Goal: Task Accomplishment & Management: Use online tool/utility

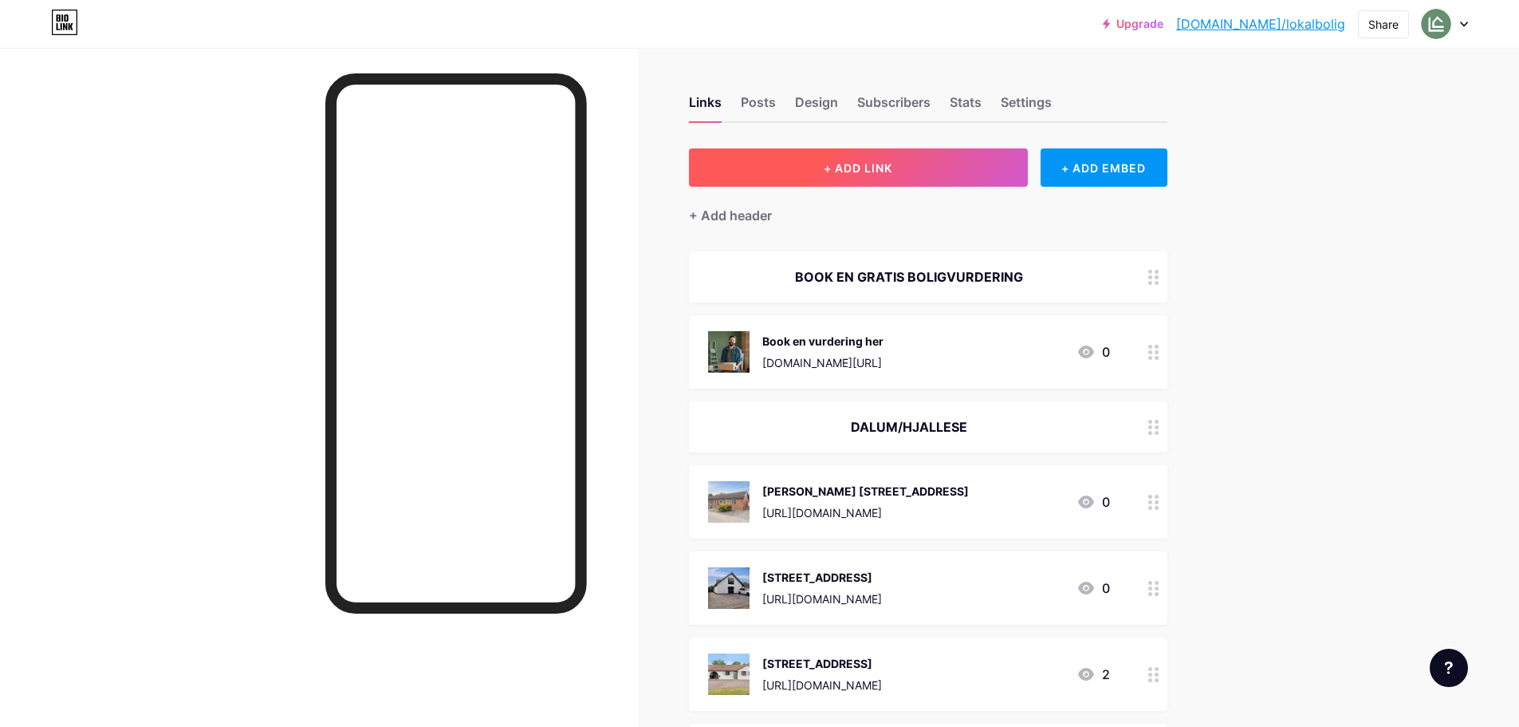
click at [863, 156] on button "+ ADD LINK" at bounding box center [858, 167] width 339 height 38
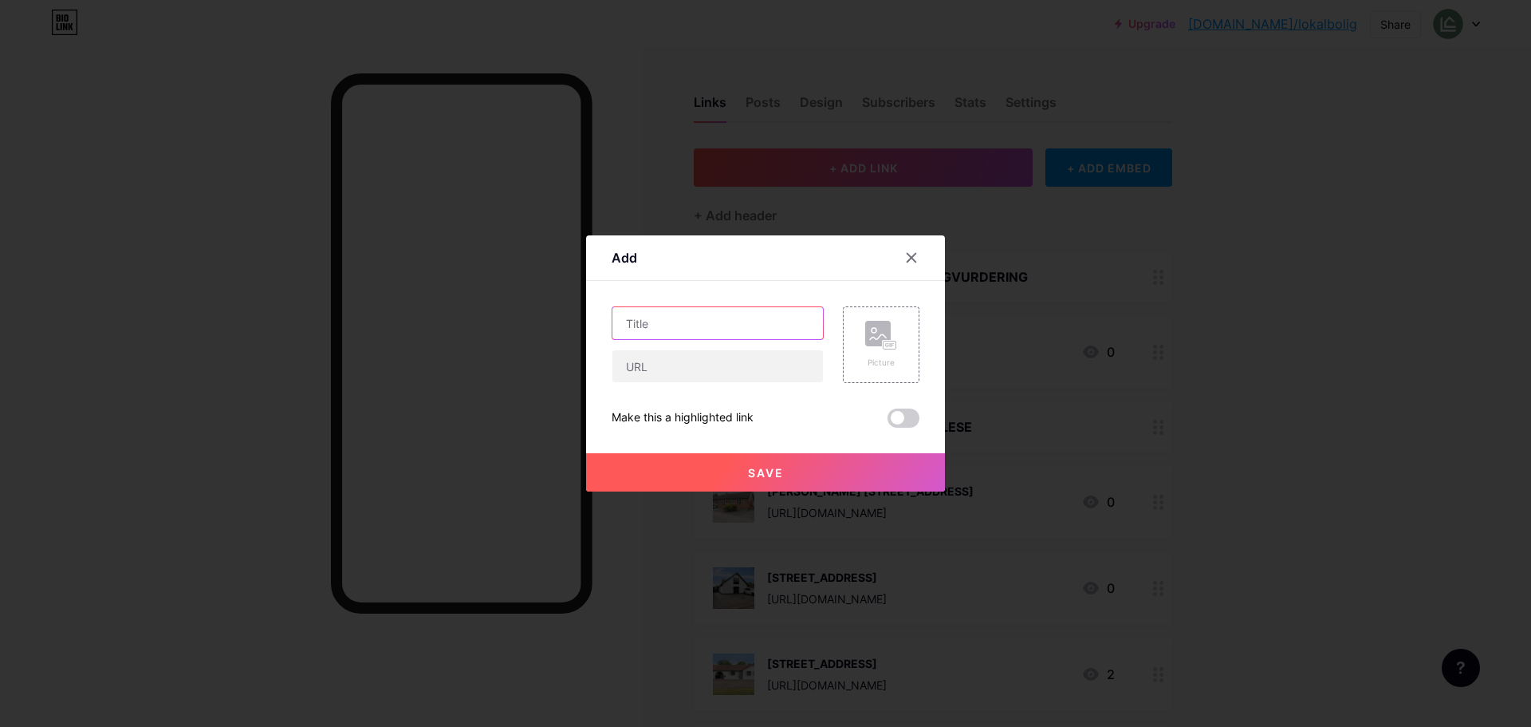
click at [634, 323] on input "text" at bounding box center [717, 323] width 211 height 32
paste input "[GEOGRAPHIC_DATA]"
click at [685, 317] on input "[STREET_ADDRESS]" at bounding box center [717, 323] width 211 height 32
type input "[STREET_ADDRESS]"
click at [640, 370] on input "text" at bounding box center [717, 366] width 211 height 32
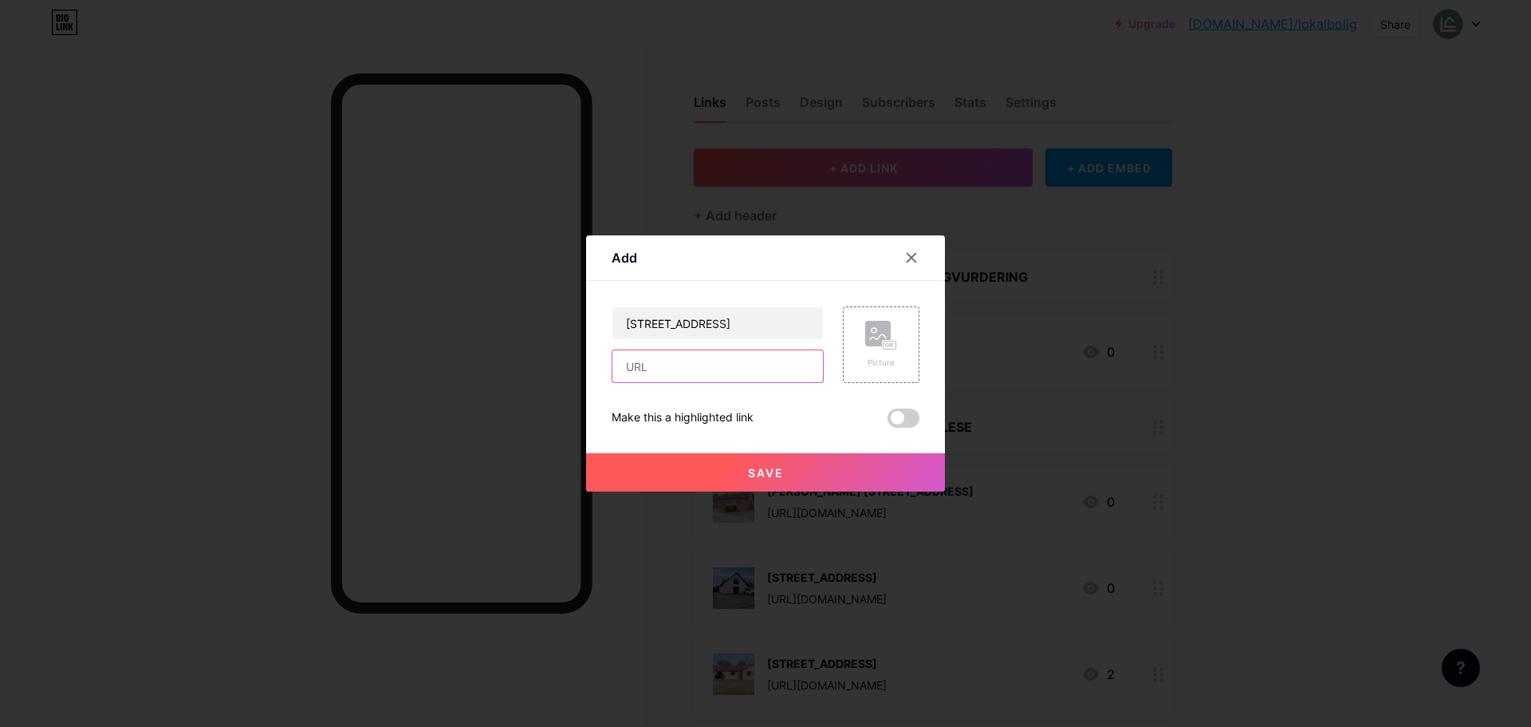
paste input "[URL][DOMAIN_NAME]"
type input "[URL][DOMAIN_NAME]"
click at [872, 317] on div "Picture" at bounding box center [881, 344] width 77 height 77
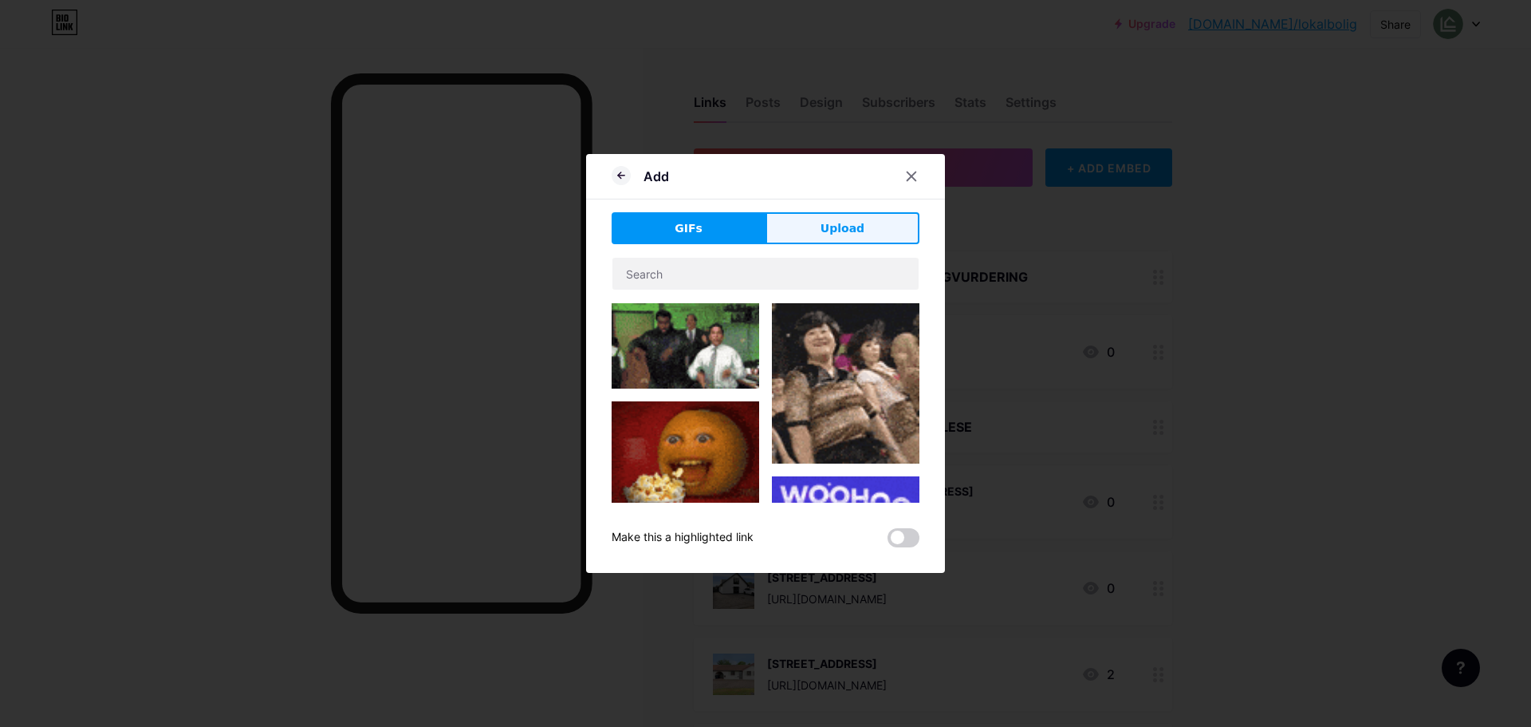
click at [877, 223] on button "Upload" at bounding box center [843, 228] width 154 height 32
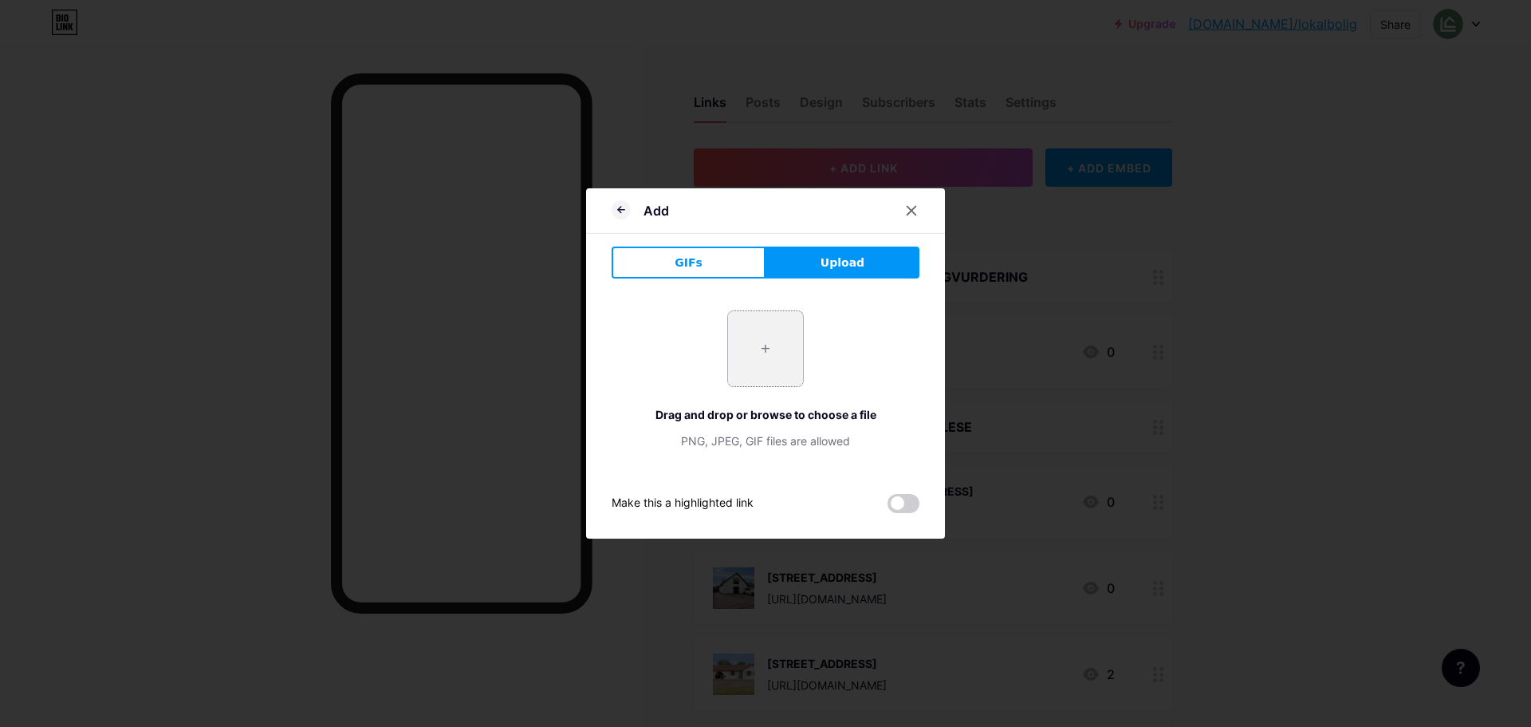
click at [765, 343] on input "file" at bounding box center [765, 348] width 75 height 75
type input "C:\fakepath\DSC02226.webp"
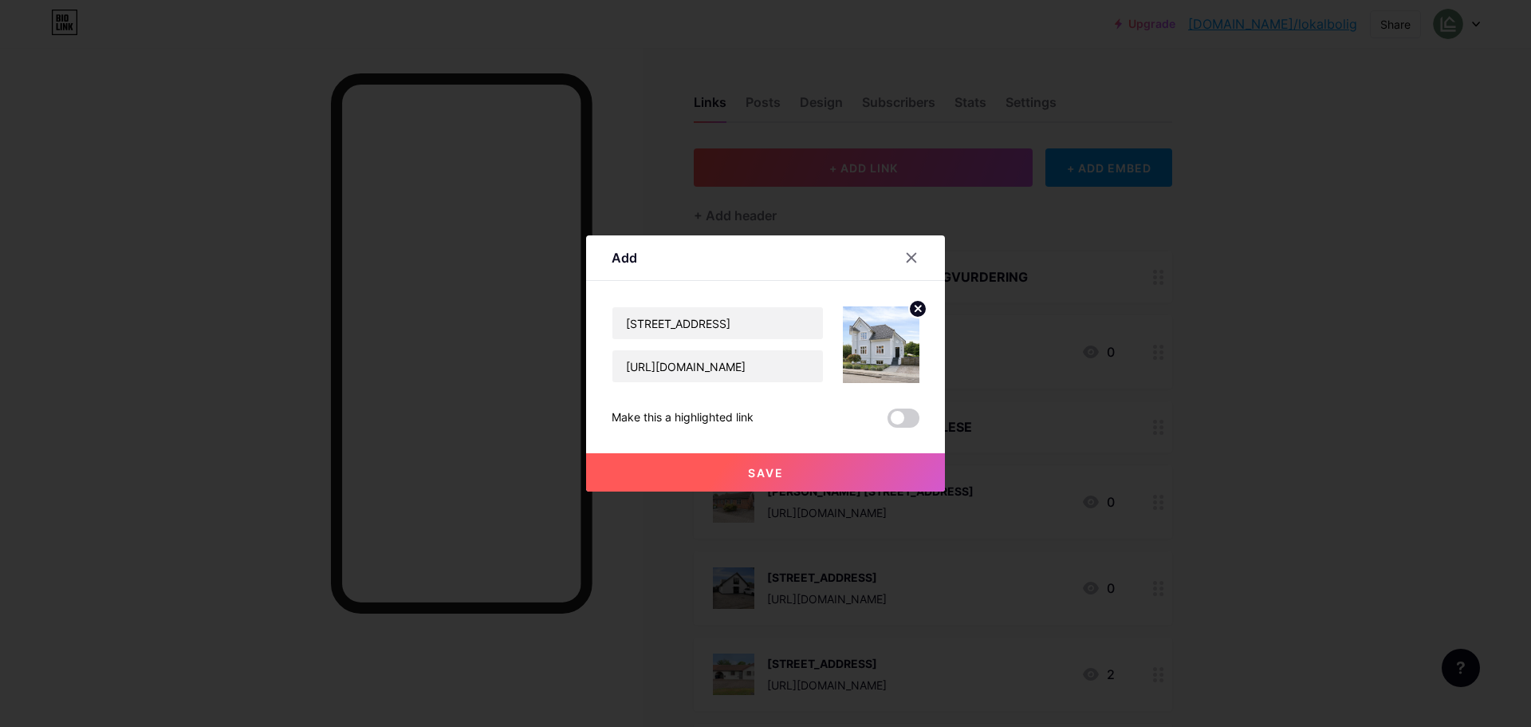
click at [796, 479] on button "Save" at bounding box center [765, 472] width 359 height 38
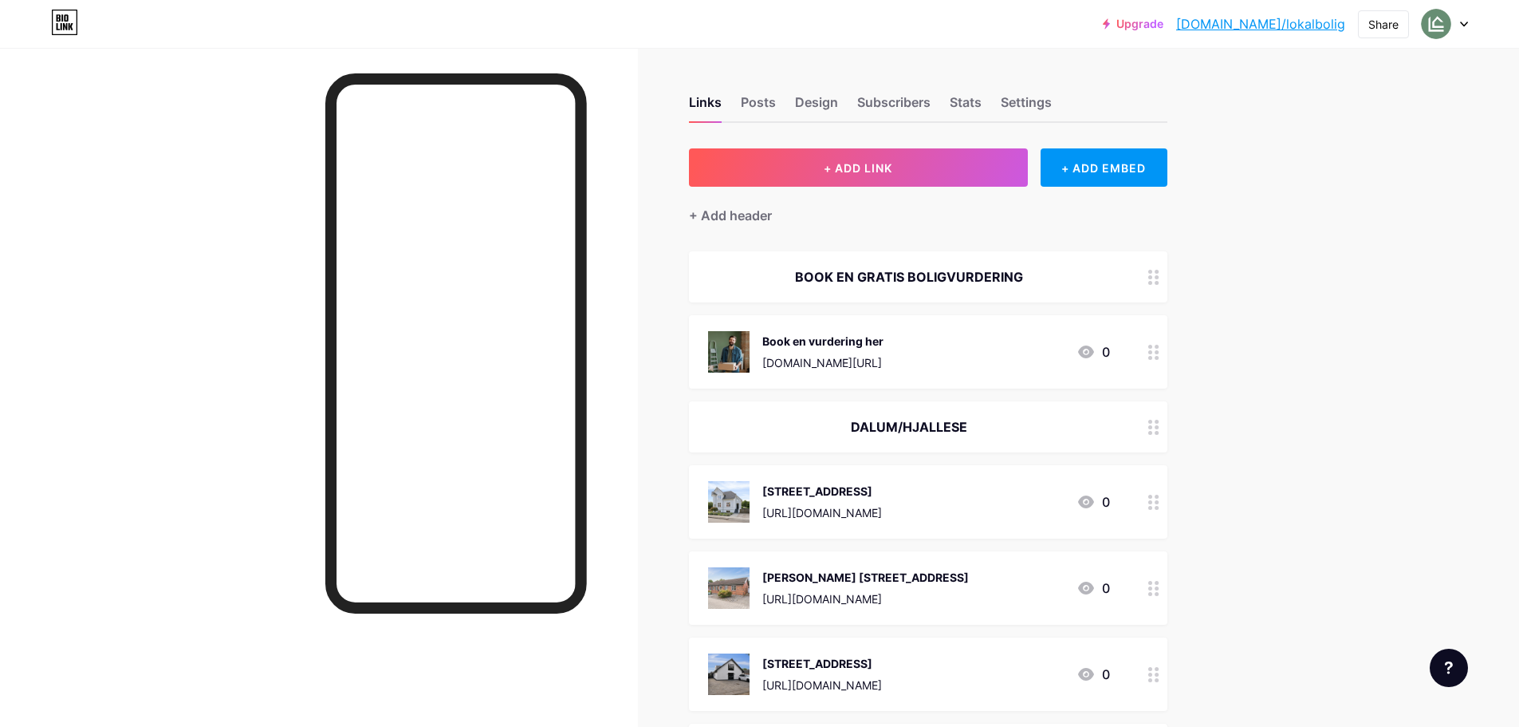
click at [954, 167] on button "+ ADD LINK" at bounding box center [858, 167] width 339 height 38
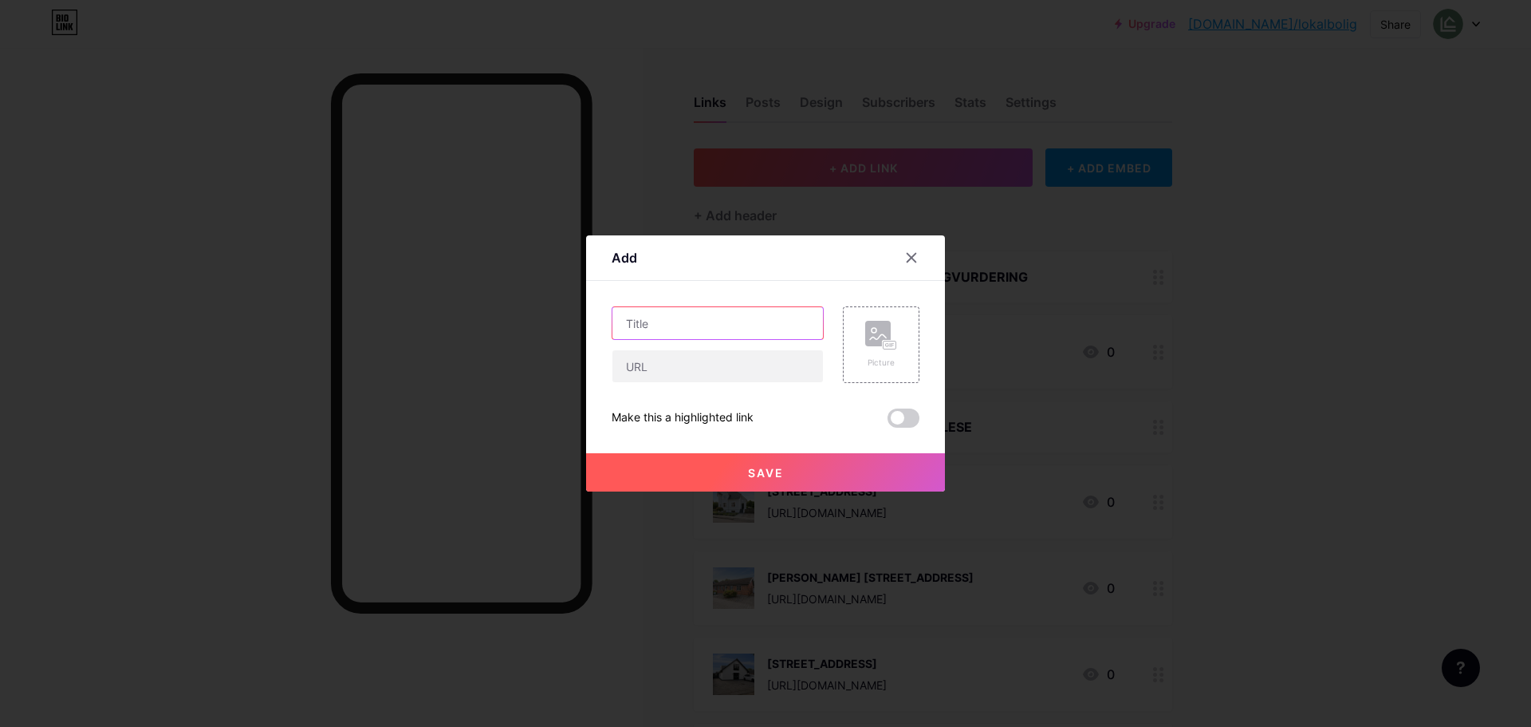
click at [717, 337] on input "text" at bounding box center [717, 323] width 211 height 32
paste input "Vægtens Kvarter 265 5220 [GEOGRAPHIC_DATA]"
click at [723, 320] on input "Vægtens Kvarter 265 5220 [GEOGRAPHIC_DATA]" at bounding box center [717, 323] width 211 height 32
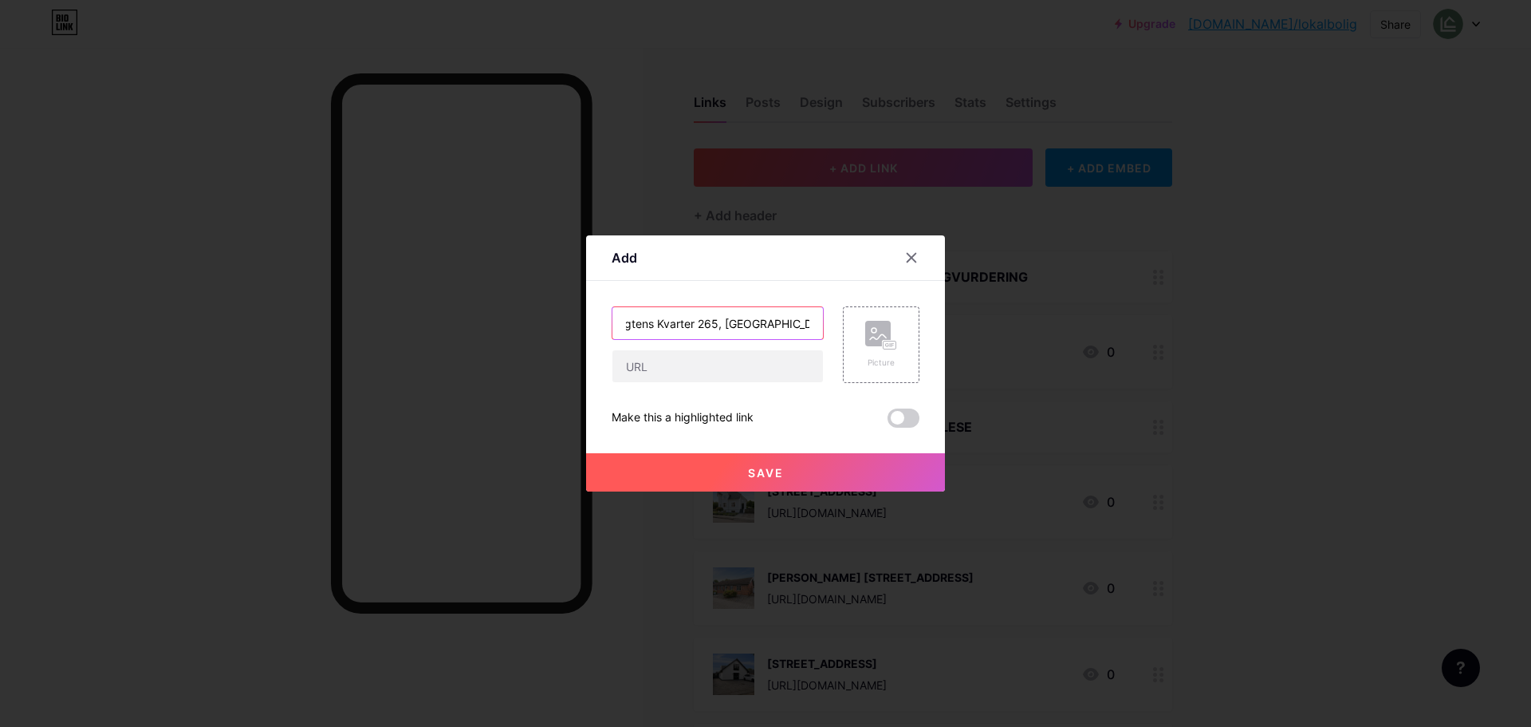
type input "Vægtens Kvarter 265, [GEOGRAPHIC_DATA]"
click at [671, 362] on input "text" at bounding box center [717, 366] width 211 height 32
paste input "[URL][DOMAIN_NAME]"
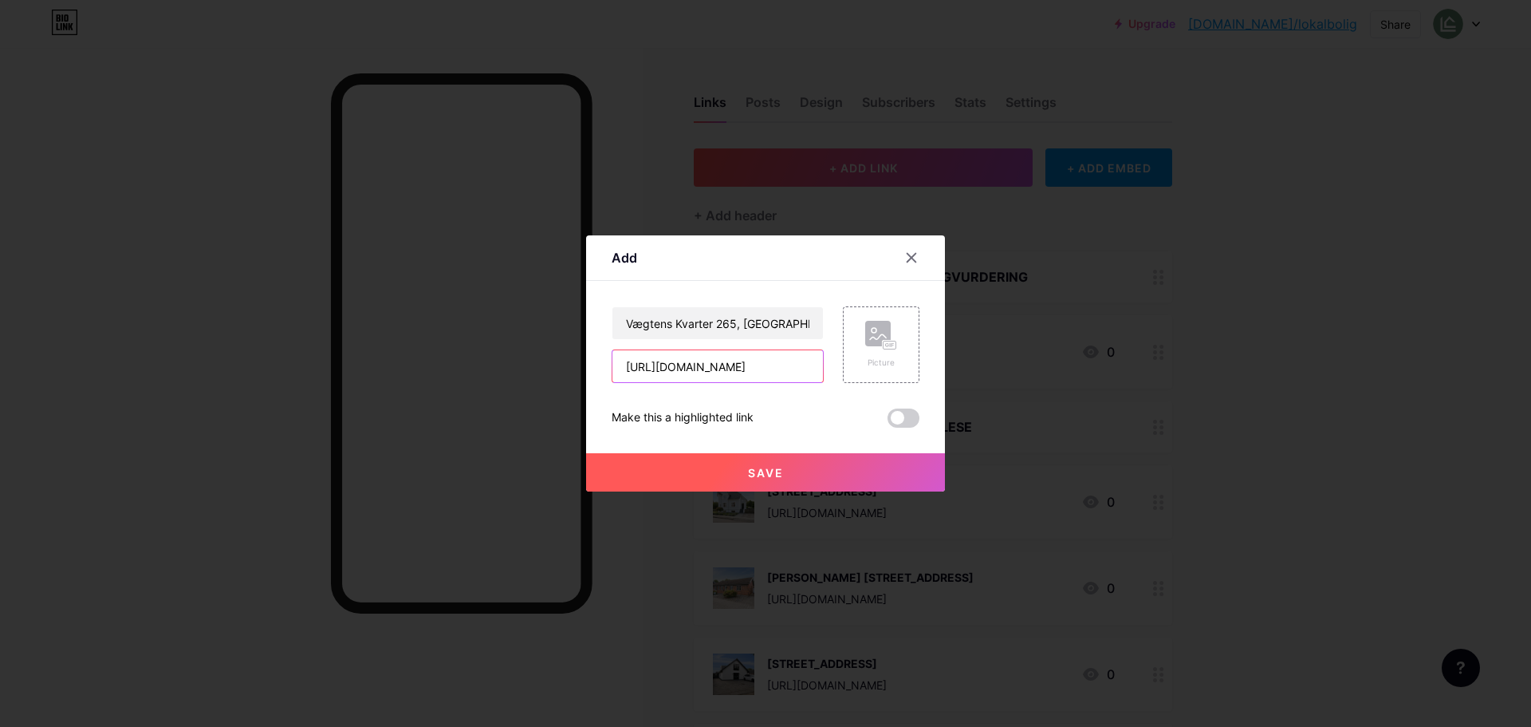
type input "[URL][DOMAIN_NAME]"
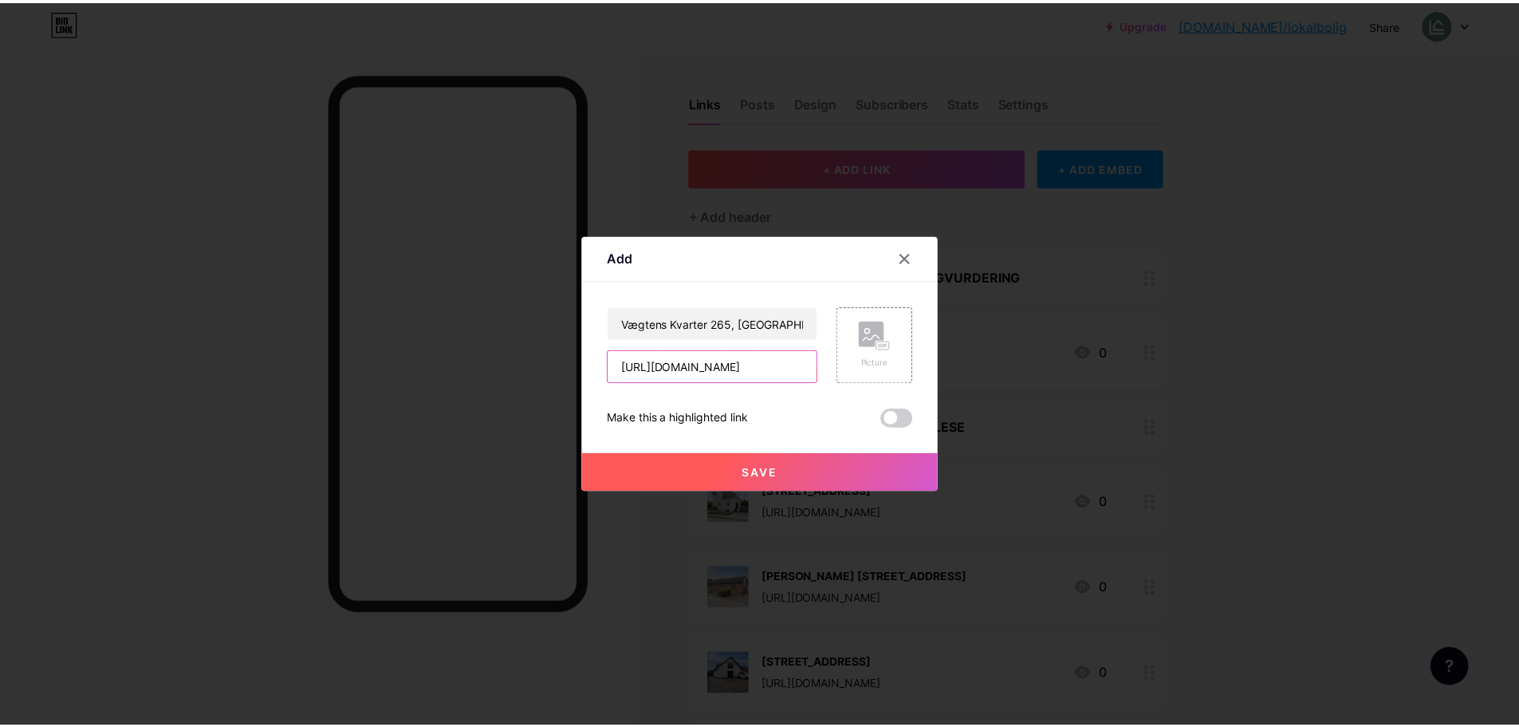
scroll to position [0, 0]
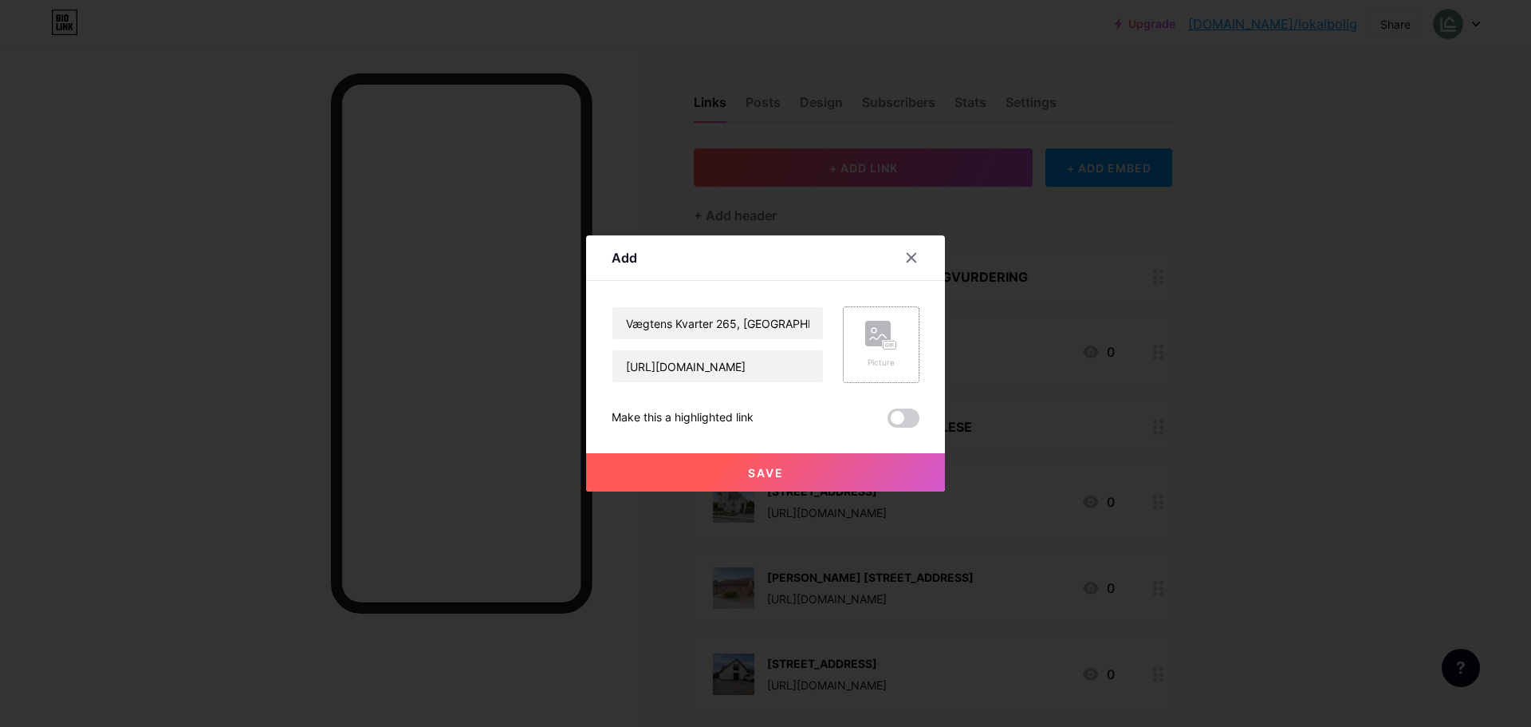
click at [864, 339] on div "Picture" at bounding box center [881, 344] width 77 height 77
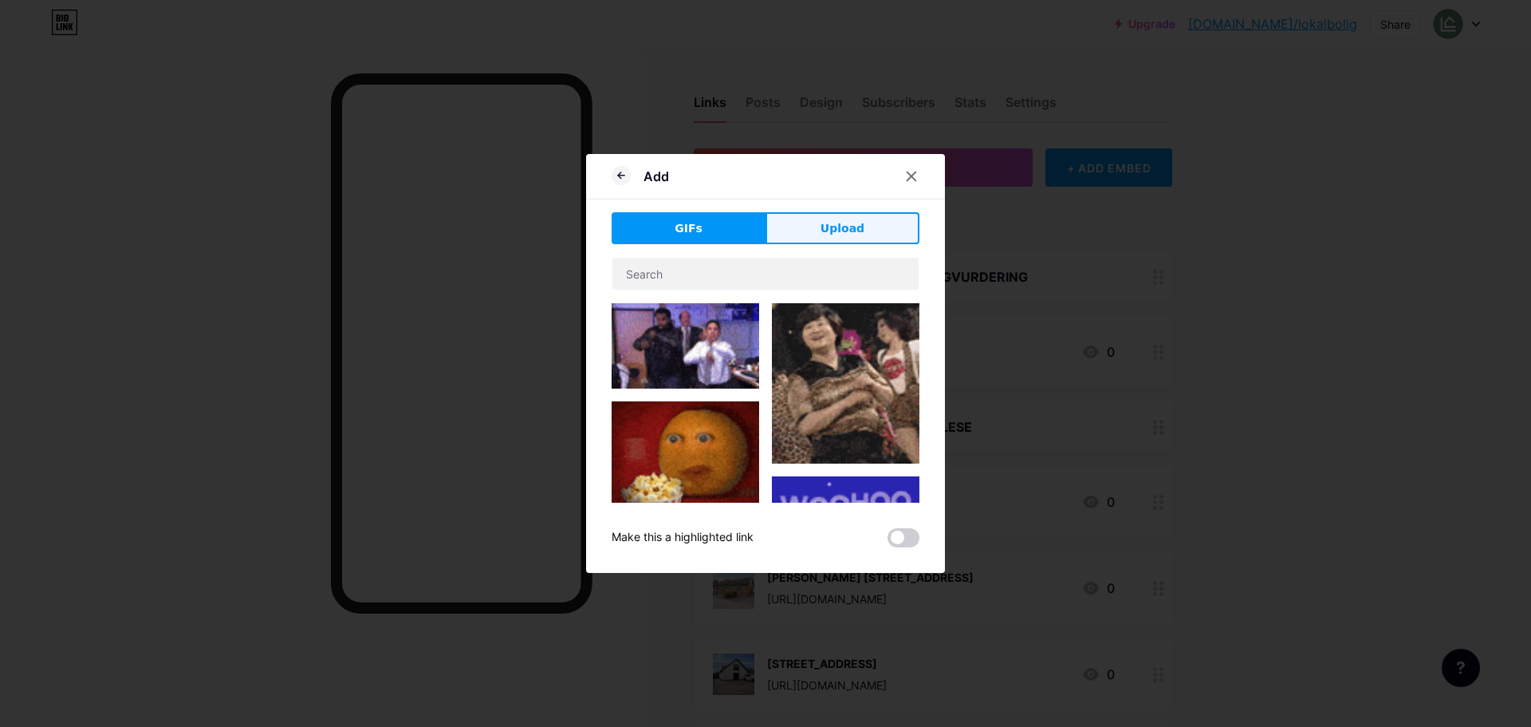
click at [847, 238] on button "Upload" at bounding box center [843, 228] width 154 height 32
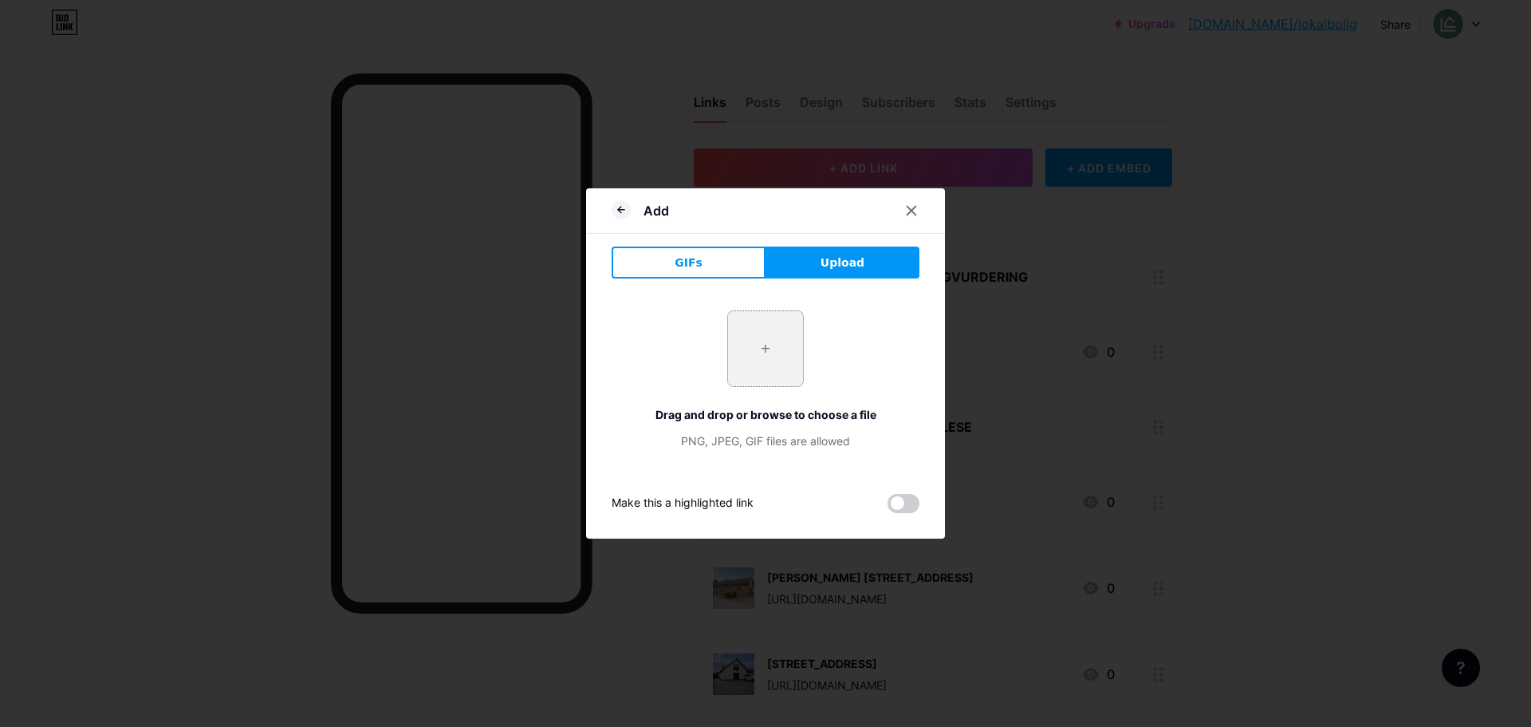
click at [778, 333] on input "file" at bounding box center [765, 348] width 75 height 75
type input "C:\fakepath\DSC03203.webp"
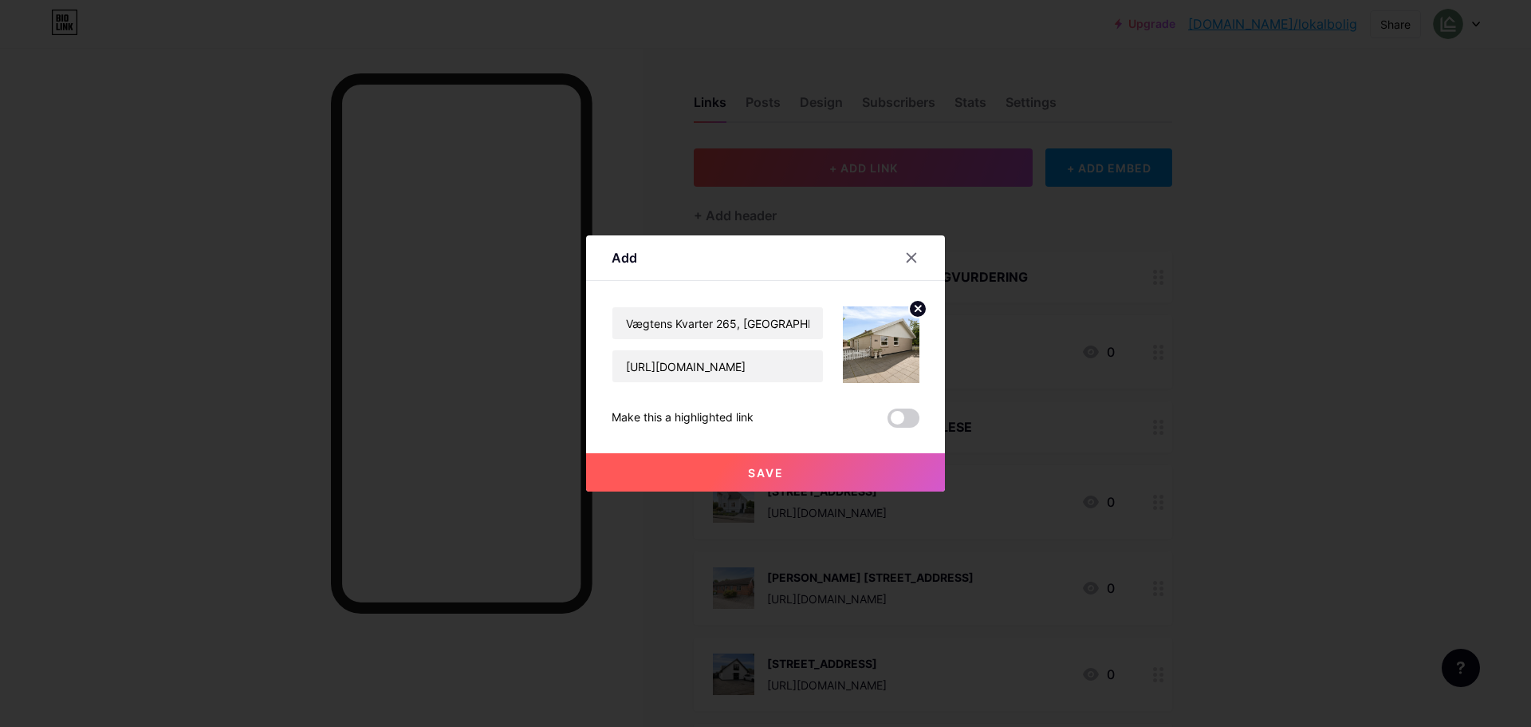
click at [808, 475] on button "Save" at bounding box center [765, 472] width 359 height 38
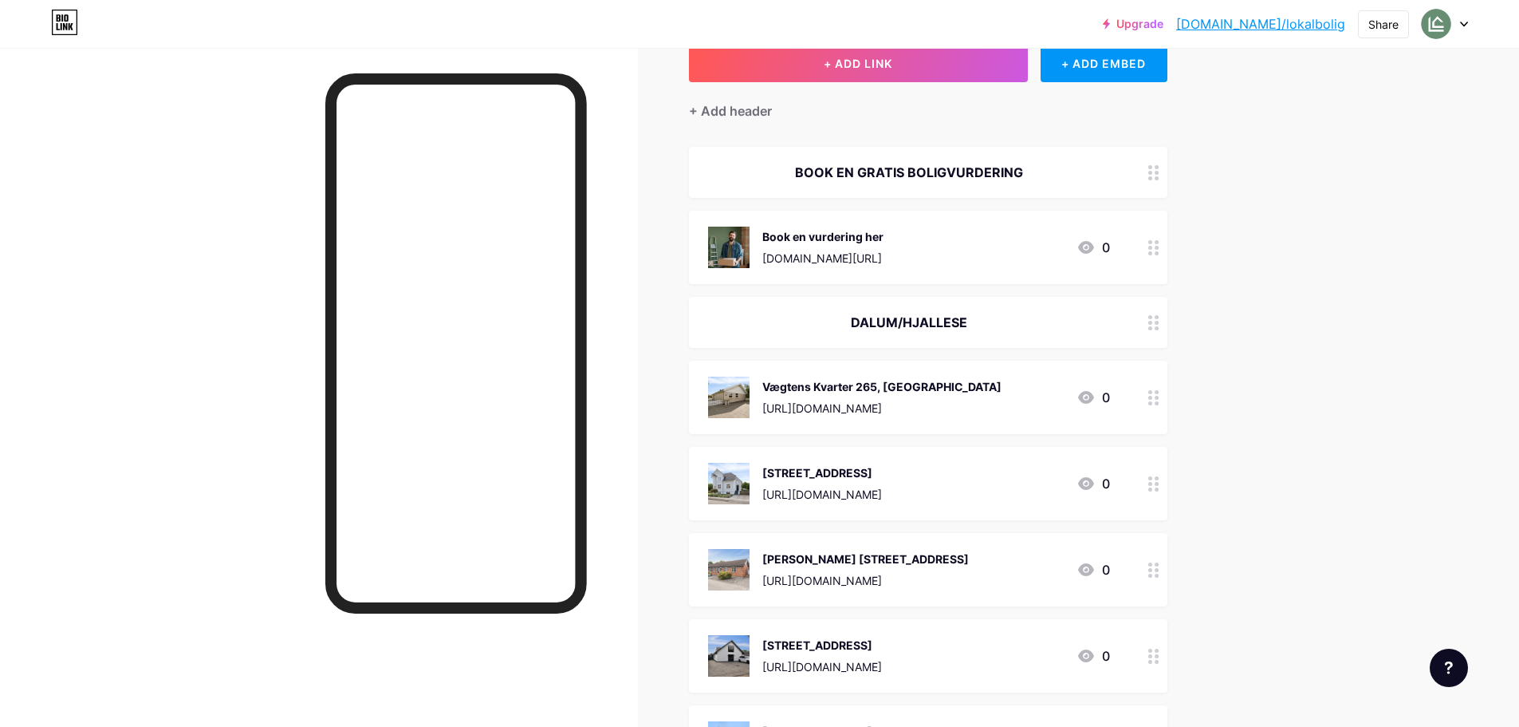
scroll to position [239, 0]
